Goal: Information Seeking & Learning: Compare options

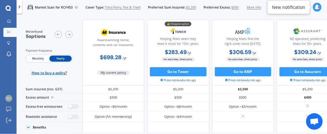
click at [110, 8] on span "Third Party, Fire & Theft" at bounding box center [123, 7] width 36 height 5
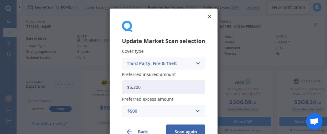
click at [196, 64] on icon at bounding box center [197, 63] width 5 height 7
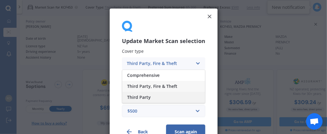
click at [144, 98] on span "Third Party" at bounding box center [139, 97] width 24 height 4
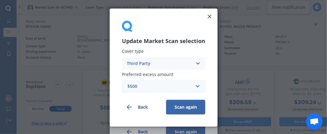
click at [179, 111] on button "Scan again" at bounding box center [185, 107] width 39 height 15
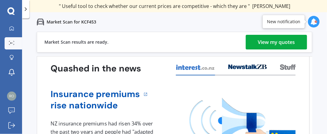
click at [268, 42] on div "View my quotes" at bounding box center [276, 42] width 37 height 15
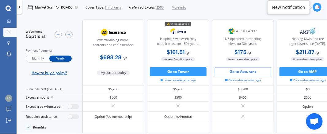
click at [267, 72] on button "Go to Assurant" at bounding box center [243, 71] width 57 height 9
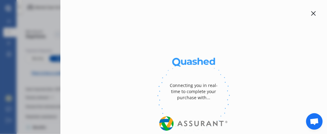
select select "full"
select select "0"
select select "[GEOGRAPHIC_DATA]"
select select "MAZDA"
select select "PREMACY"
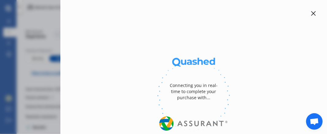
select select "(ALL)"
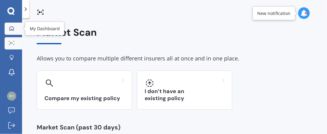
click at [12, 29] on icon at bounding box center [11, 28] width 4 height 4
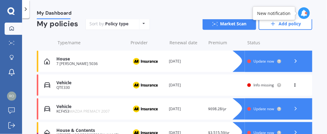
scroll to position [76, 0]
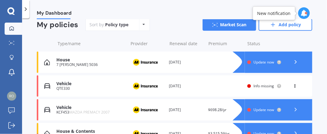
click at [255, 85] on span "Info missing" at bounding box center [263, 86] width 21 height 5
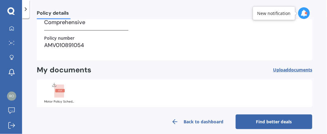
scroll to position [123, 0]
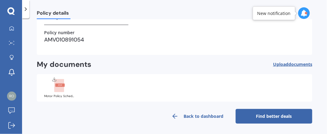
click at [60, 89] on rect at bounding box center [59, 85] width 10 height 13
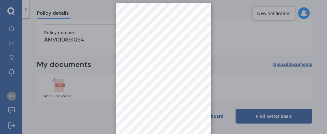
scroll to position [6, 0]
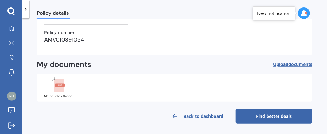
click at [259, 114] on link "Find better deals" at bounding box center [273, 116] width 77 height 15
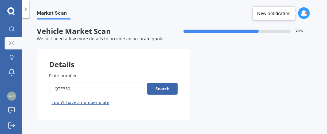
scroll to position [1, 0]
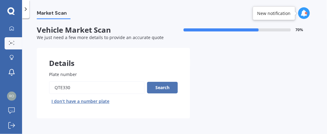
click at [158, 87] on button "Search" at bounding box center [162, 88] width 31 height 12
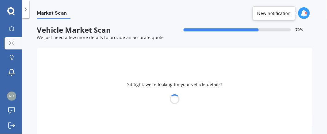
select select "NISSAN"
select select "NV350"
select select "14"
select select "09"
select select "1963"
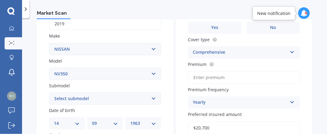
scroll to position [103, 0]
click at [207, 78] on input "Premium" at bounding box center [244, 77] width 112 height 13
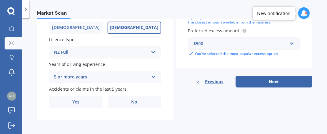
scroll to position [225, 0]
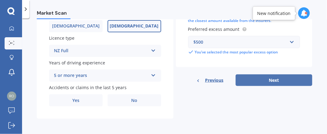
type input "$850.00"
click at [271, 80] on button "Next" at bounding box center [273, 81] width 77 height 12
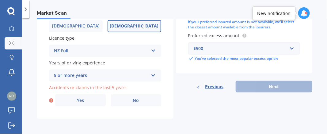
scroll to position [165, 0]
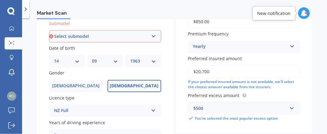
click at [150, 36] on select "Select submodel [PERSON_NAME] Caravan Petrol Caravan Premium GX Urvan" at bounding box center [105, 36] width 112 height 12
select select "CARAVAN"
click at [49, 30] on select "Select submodel [PERSON_NAME] Caravan Petrol Caravan Premium GX Urvan" at bounding box center [105, 36] width 112 height 12
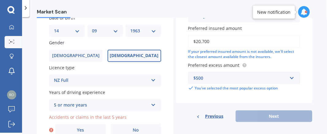
scroll to position [196, 0]
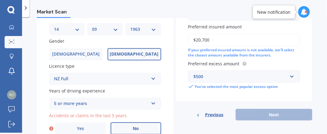
click at [135, 129] on span "No" at bounding box center [136, 128] width 6 height 5
click at [0, 0] on input "No" at bounding box center [0, 0] width 0 height 0
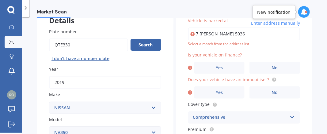
scroll to position [42, 0]
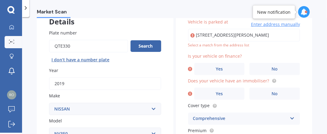
type input "[STREET_ADDRESS][PERSON_NAME]"
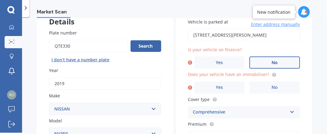
click at [271, 59] on label "No" at bounding box center [274, 63] width 51 height 12
click at [0, 0] on input "No" at bounding box center [0, 0] width 0 height 0
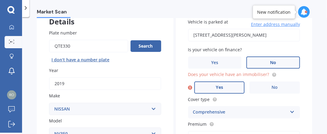
click at [223, 86] on label "Yes" at bounding box center [219, 88] width 51 height 12
click at [0, 0] on input "Yes" at bounding box center [0, 0] width 0 height 0
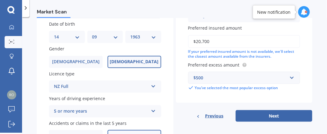
scroll to position [191, 0]
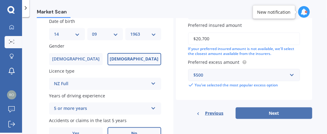
click at [273, 111] on button "Next" at bounding box center [273, 114] width 77 height 12
select select "14"
select select "09"
select select "1963"
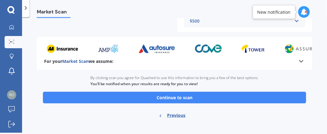
scroll to position [231, 0]
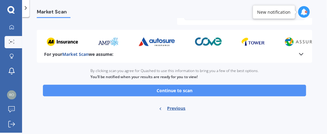
click at [179, 92] on button "Continue to scan" at bounding box center [174, 91] width 263 height 12
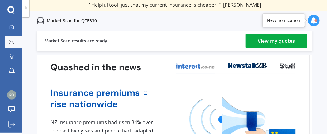
click at [283, 40] on div "View my quotes" at bounding box center [276, 41] width 37 height 15
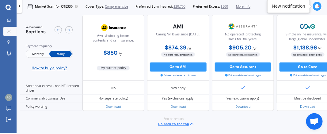
scroll to position [379, 0]
